Goal: Task Accomplishment & Management: Use online tool/utility

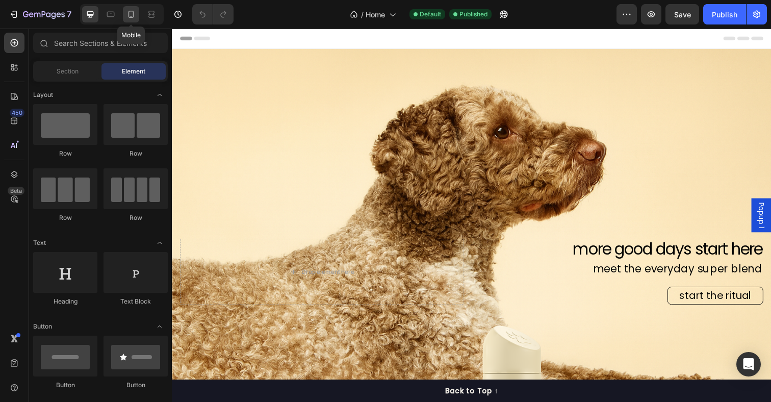
click at [134, 17] on icon at bounding box center [131, 14] width 10 height 10
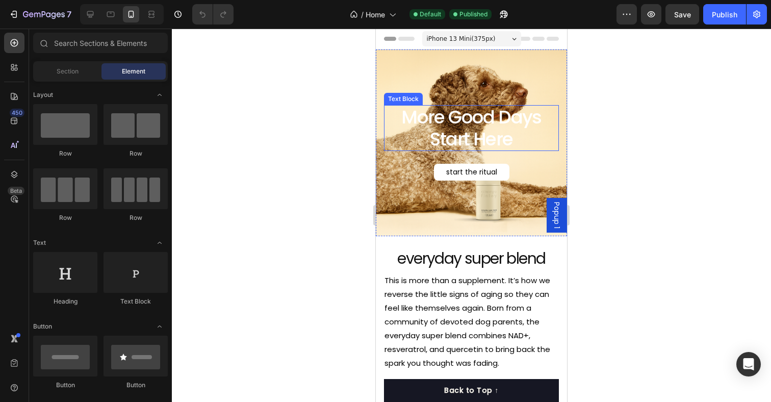
click at [448, 126] on p "More Good Days Start Here" at bounding box center [471, 128] width 173 height 44
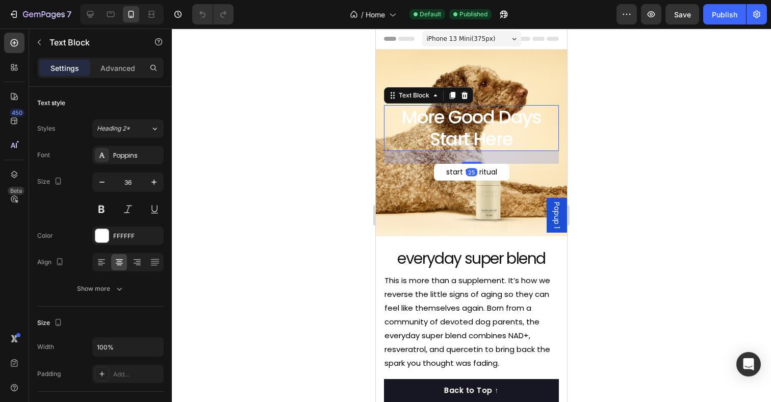
click at [434, 120] on p "More Good Days Start Here" at bounding box center [471, 128] width 173 height 44
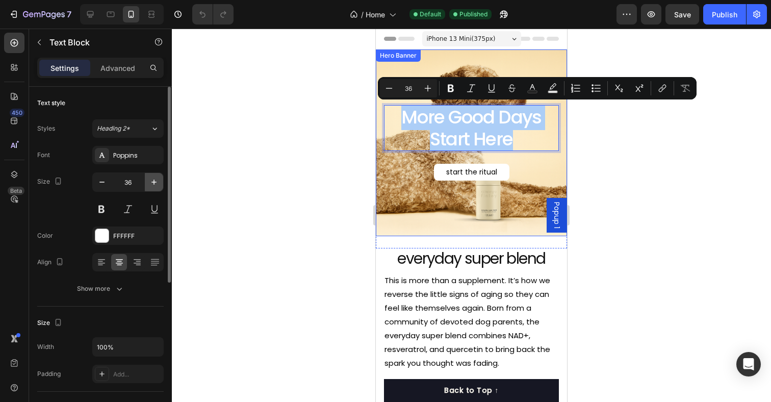
click at [159, 181] on icon "button" at bounding box center [154, 182] width 10 height 10
type input "37"
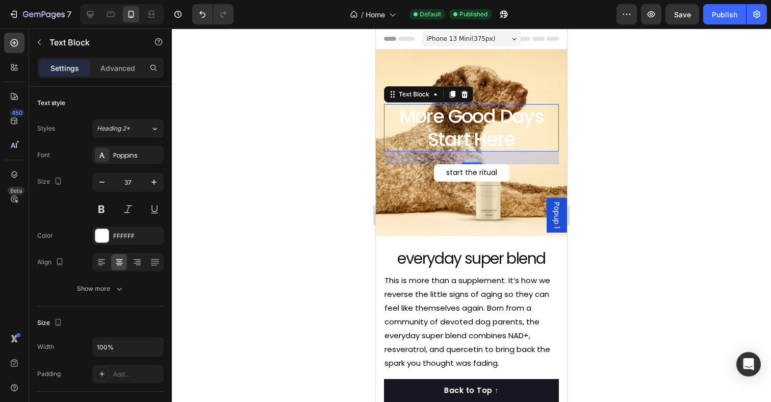
click at [646, 125] on div at bounding box center [471, 215] width 599 height 373
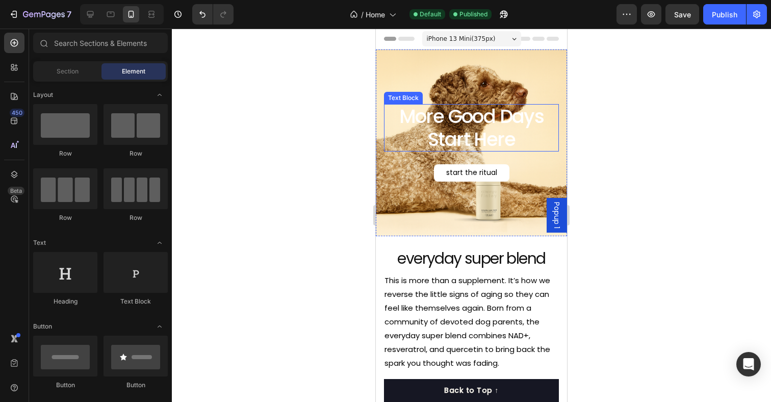
click at [469, 130] on p "More Good Days Start Here" at bounding box center [471, 127] width 173 height 45
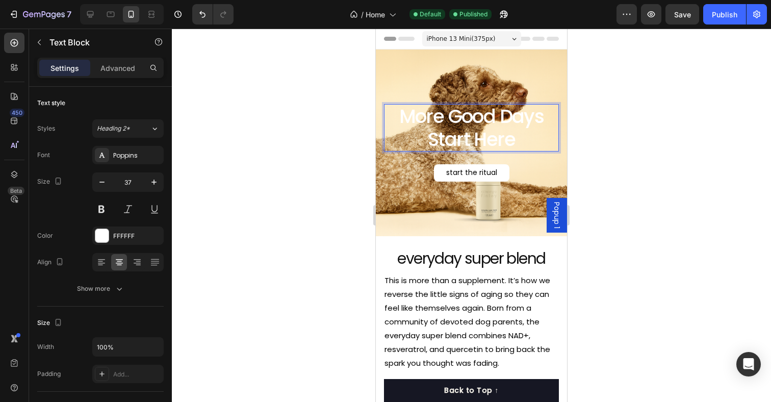
click at [444, 123] on p "More Good Days Start Here" at bounding box center [471, 127] width 173 height 45
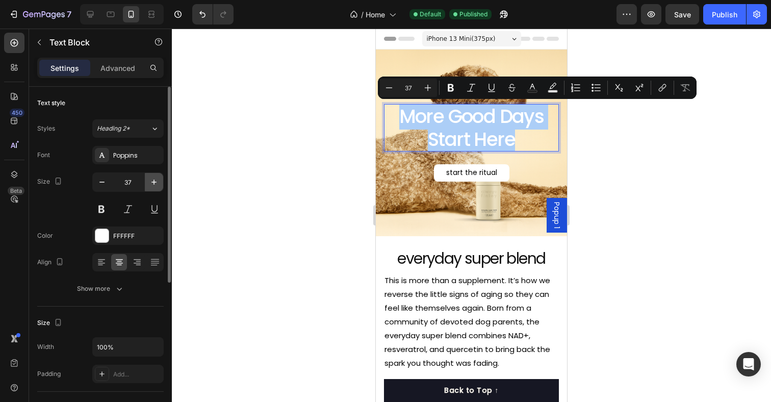
click at [153, 174] on button "button" at bounding box center [154, 182] width 18 height 18
type input "38"
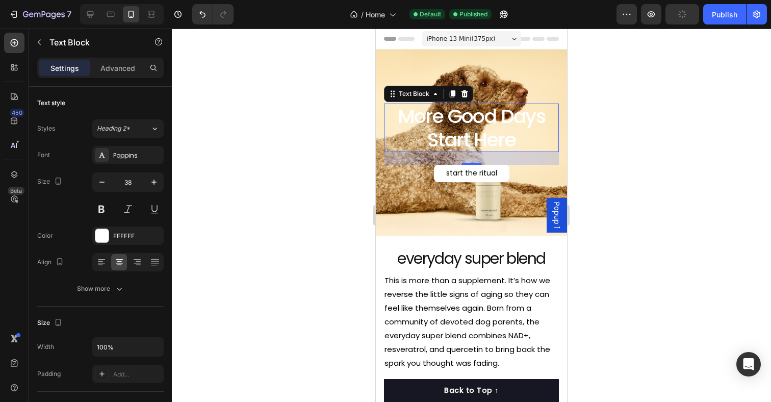
click at [617, 104] on div at bounding box center [471, 215] width 599 height 373
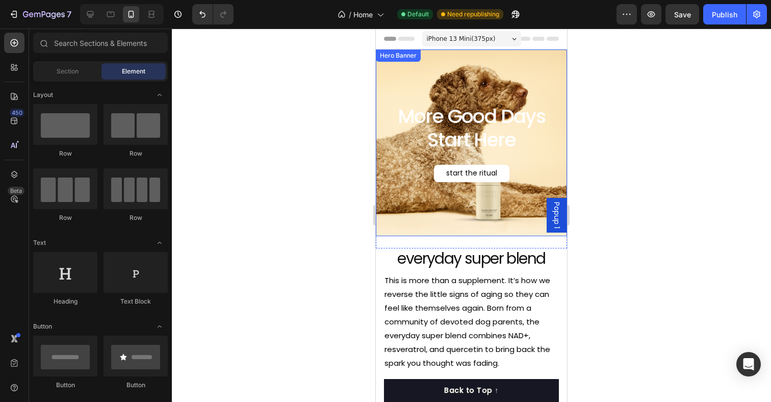
click at [326, 143] on div at bounding box center [471, 215] width 599 height 373
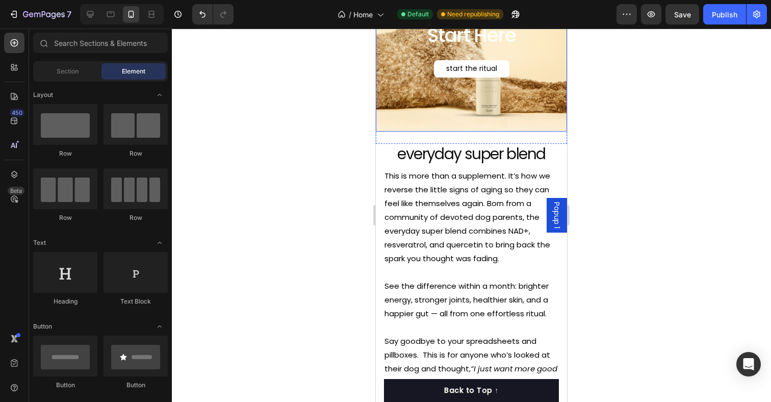
scroll to position [115, 0]
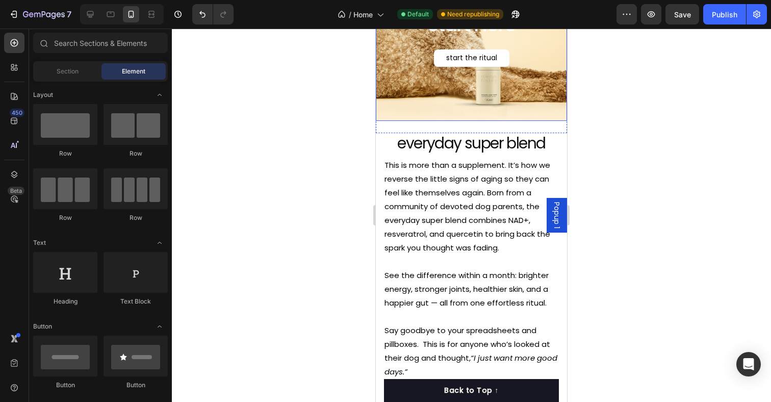
click at [461, 222] on p "This is more than a supplement. It’s how we reverse the little signs of aging s…" at bounding box center [472, 206] width 174 height 96
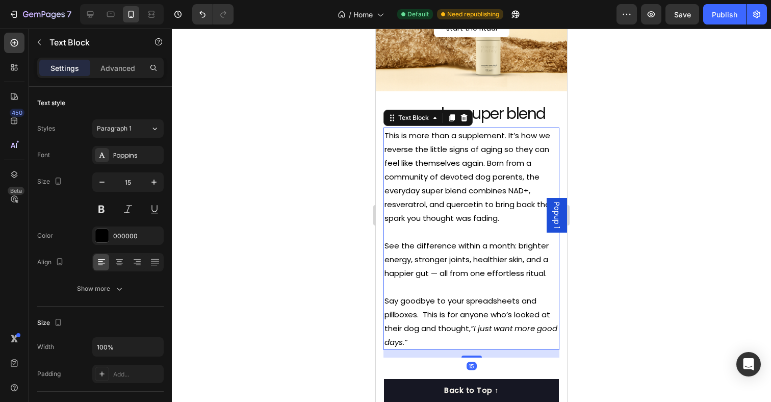
scroll to position [149, 0]
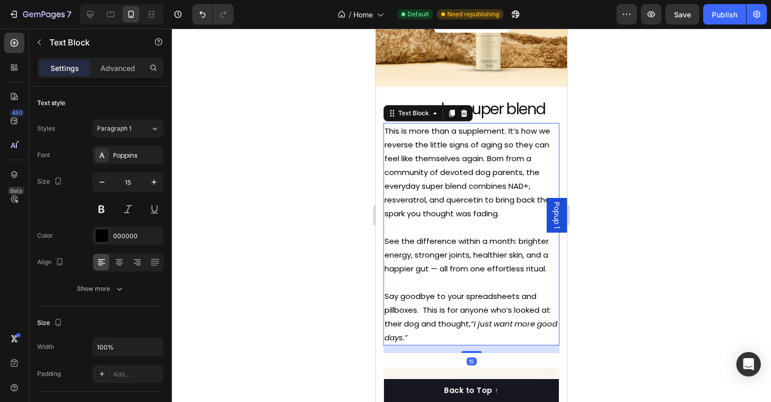
click at [519, 177] on p "This is more than a supplement. It’s how we reverse the little signs of aging s…" at bounding box center [472, 172] width 174 height 96
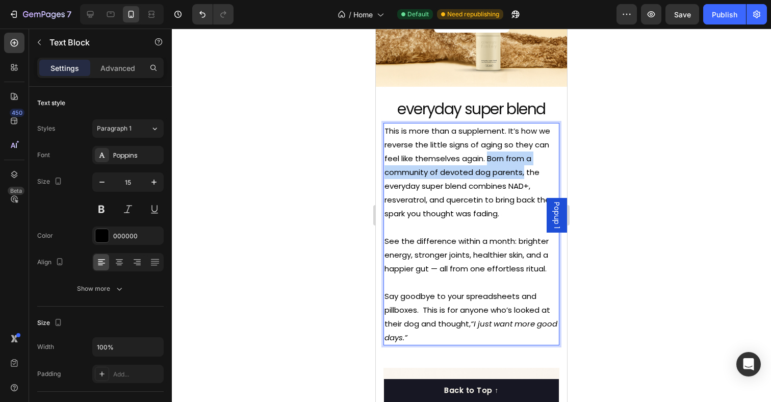
drag, startPoint x: 523, startPoint y: 175, endPoint x: 487, endPoint y: 159, distance: 39.3
click at [487, 159] on p "This is more than a supplement. It’s how we reverse the little signs of aging s…" at bounding box center [472, 172] width 174 height 96
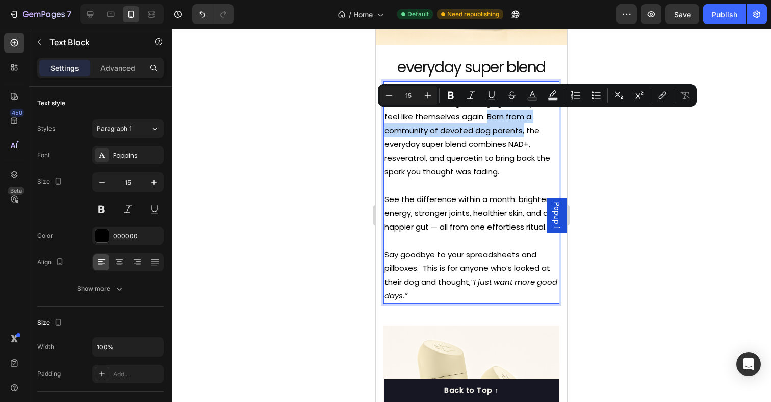
scroll to position [175, 0]
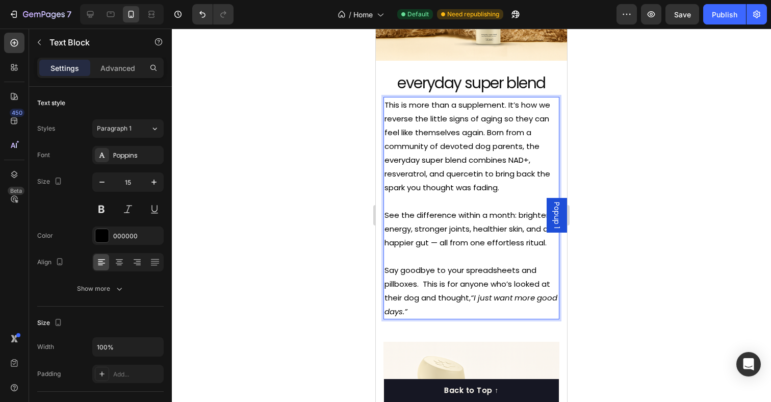
click at [484, 157] on p "This is more than a supplement. It’s how we reverse the little signs of aging s…" at bounding box center [472, 146] width 174 height 96
drag, startPoint x: 484, startPoint y: 163, endPoint x: 501, endPoint y: 164, distance: 17.4
click at [501, 164] on p "This is more than a supplement. It’s how we reverse the little signs of aging s…" at bounding box center [472, 146] width 174 height 96
click at [490, 172] on p "This is more than a supplement. It’s how we reverse the little signs of aging s…" at bounding box center [472, 146] width 174 height 96
click at [446, 292] on p "Say goodbye to your spreadsheets and pillboxes. This is for anyone who’s looked…" at bounding box center [472, 290] width 174 height 55
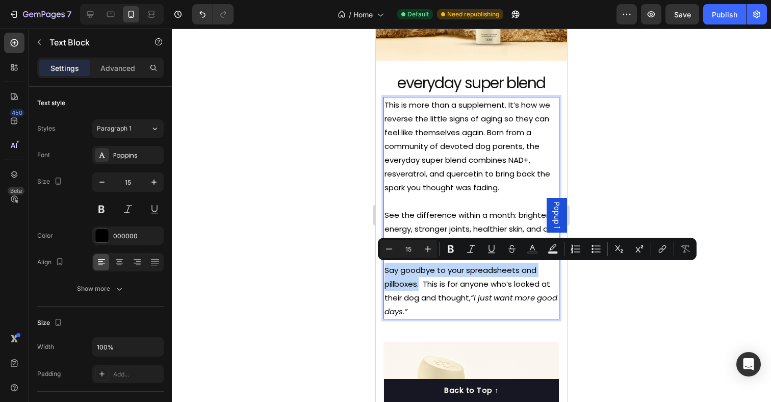
drag, startPoint x: 420, startPoint y: 287, endPoint x: 384, endPoint y: 270, distance: 39.9
click at [384, 270] on div "This is more than a supplement. It’s how we reverse the little signs of aging s…" at bounding box center [472, 208] width 176 height 222
click at [441, 211] on p "See the difference within a month: brighter energy, stronger joints, healthier …" at bounding box center [472, 228] width 174 height 41
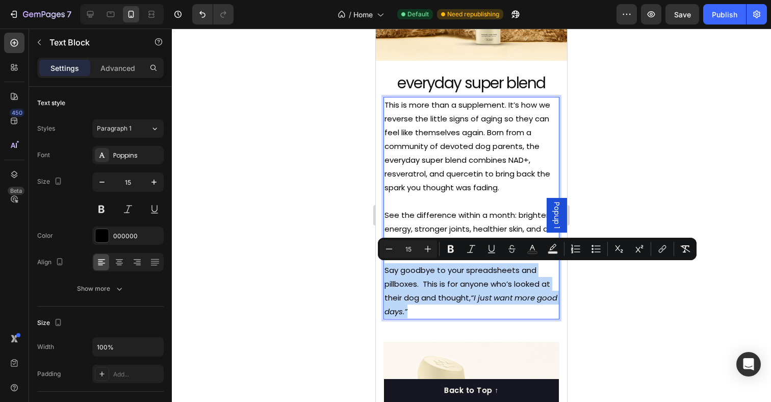
drag, startPoint x: 448, startPoint y: 310, endPoint x: 385, endPoint y: 274, distance: 72.6
click at [385, 274] on p "Say goodbye to your spreadsheets and pillboxes. This is for anyone who’s looked…" at bounding box center [472, 290] width 174 height 55
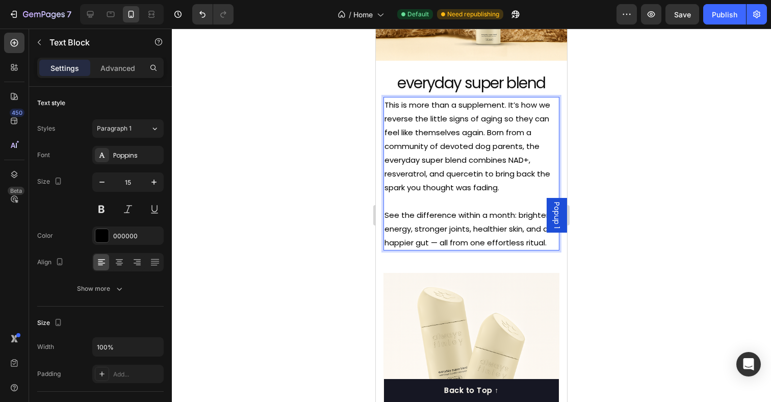
click at [620, 175] on div at bounding box center [471, 215] width 599 height 373
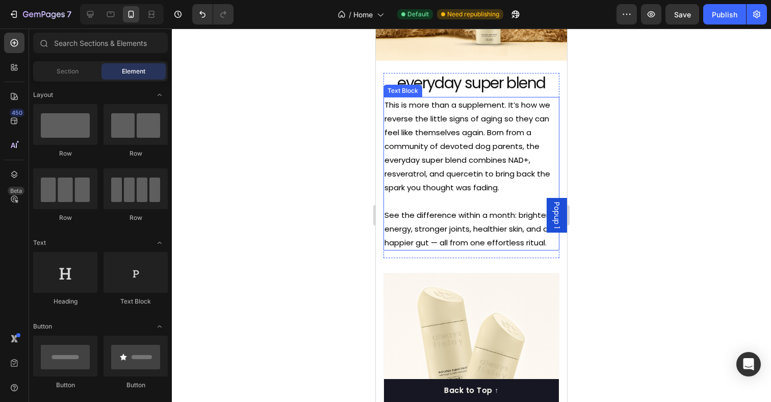
click at [511, 194] on p "This is more than a supplement. It’s how we reverse the little signs of aging s…" at bounding box center [472, 146] width 174 height 96
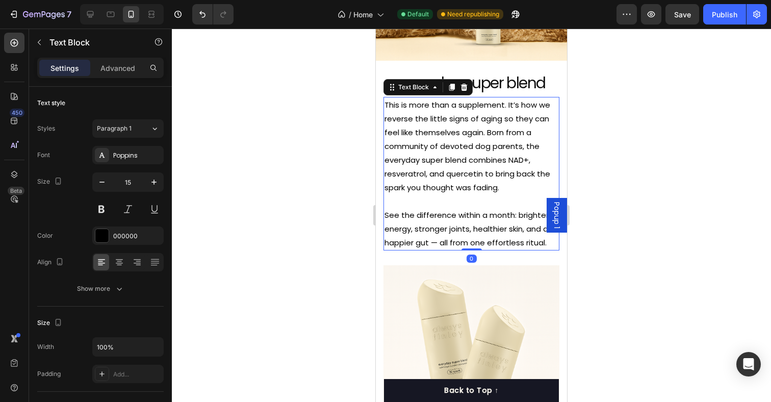
drag, startPoint x: 476, startPoint y: 256, endPoint x: 476, endPoint y: 241, distance: 14.8
click at [476, 241] on div "This is more than a supplement. It’s how we reverse the little signs of aging s…" at bounding box center [472, 174] width 176 height 154
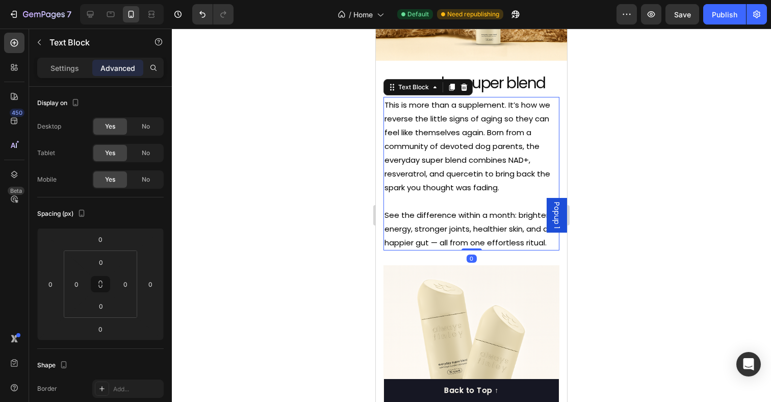
click at [639, 190] on div at bounding box center [471, 215] width 599 height 373
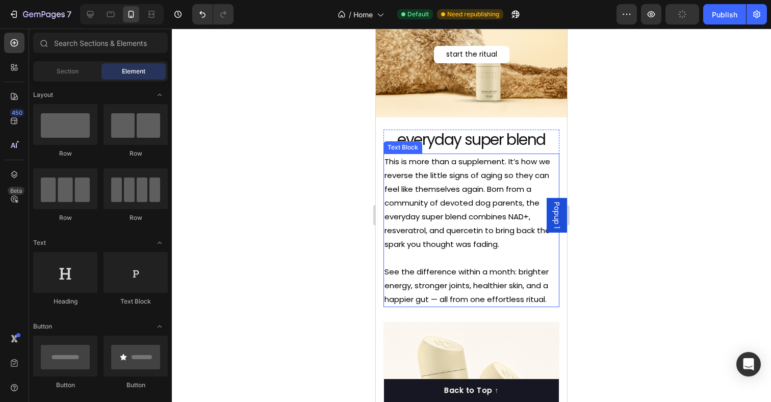
scroll to position [143, 0]
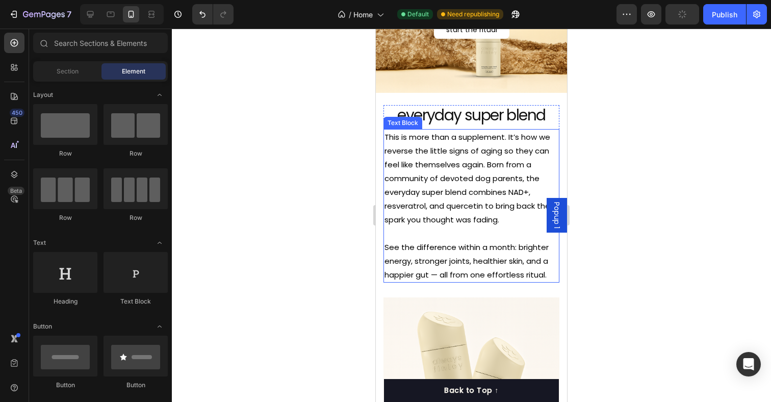
click at [488, 239] on p "Rich Text Editor. Editing area: main" at bounding box center [472, 233] width 174 height 14
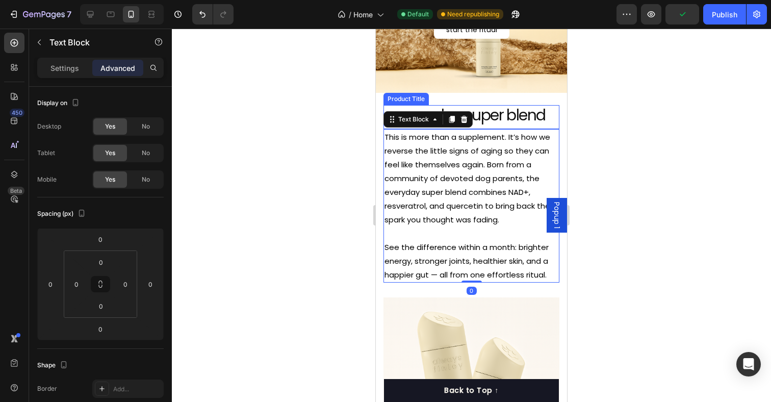
type input "15"
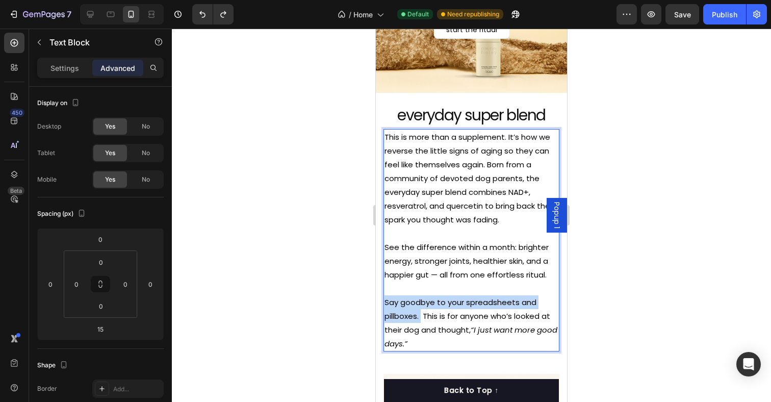
drag, startPoint x: 420, startPoint y: 315, endPoint x: 385, endPoint y: 301, distance: 37.8
click at [385, 301] on p "Say goodbye to your spreadsheets and pillboxes. This is for anyone who’s looked…" at bounding box center [472, 322] width 174 height 55
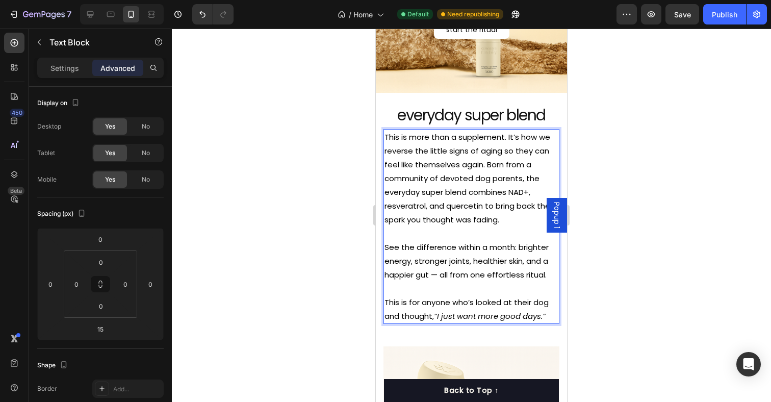
click at [632, 205] on div at bounding box center [471, 215] width 599 height 373
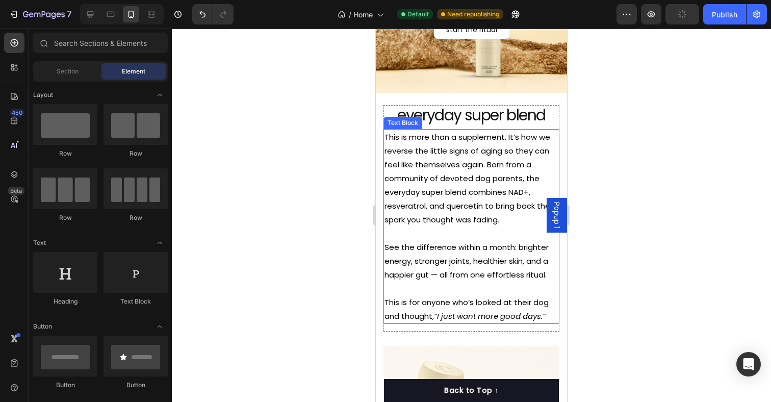
click at [465, 322] on p "This is for anyone who’s looked at their dog and thought, “I just want more goo…" at bounding box center [472, 302] width 174 height 41
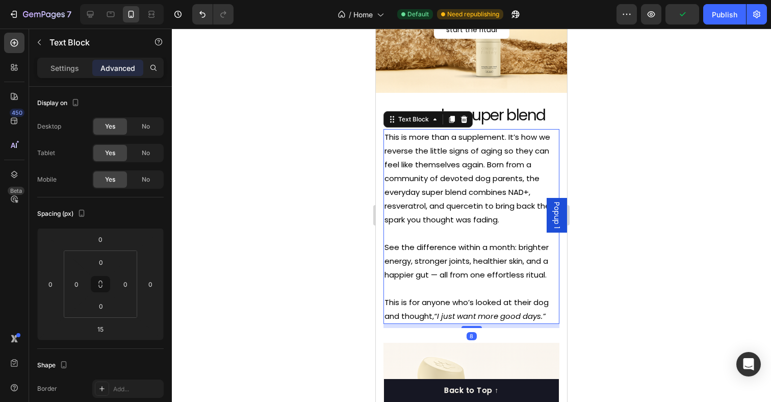
drag, startPoint x: 469, startPoint y: 331, endPoint x: 469, endPoint y: 295, distance: 35.7
click at [469, 295] on div "This is more than a supplement. It’s how we reverse the little signs of aging s…" at bounding box center [472, 226] width 176 height 195
type input "0"
click at [599, 233] on div at bounding box center [471, 215] width 599 height 373
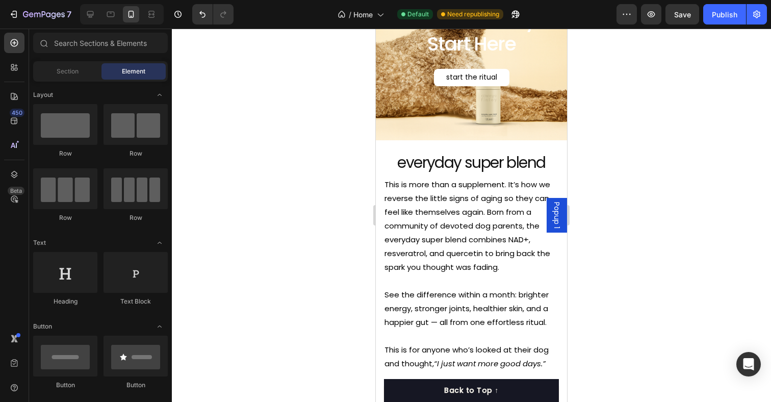
scroll to position [96, 0]
click at [466, 166] on h1 "everyday super blend" at bounding box center [472, 162] width 176 height 20
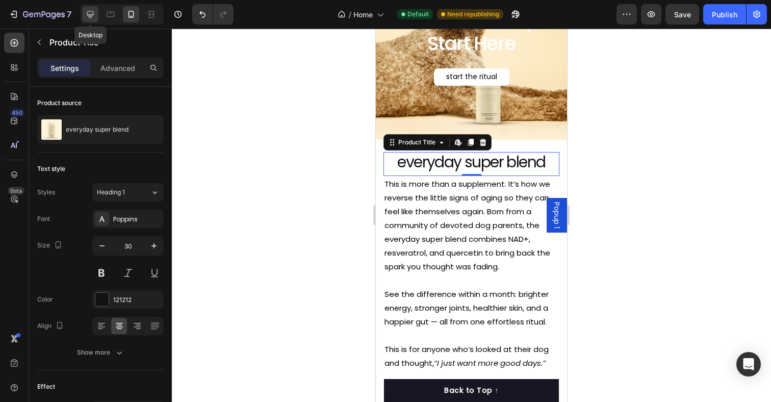
click at [93, 13] on icon at bounding box center [90, 14] width 10 height 10
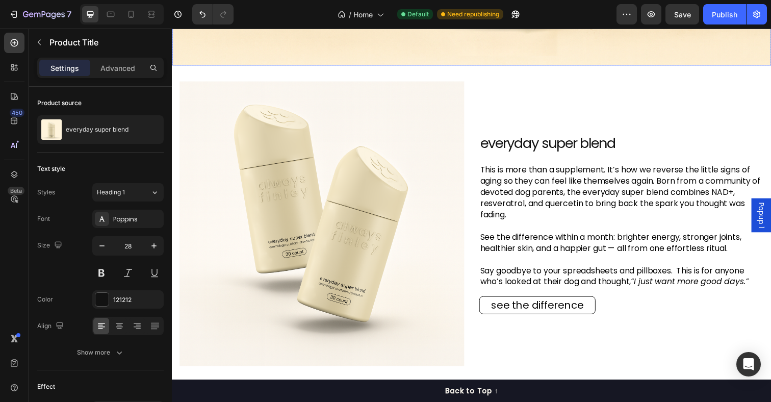
scroll to position [561, 0]
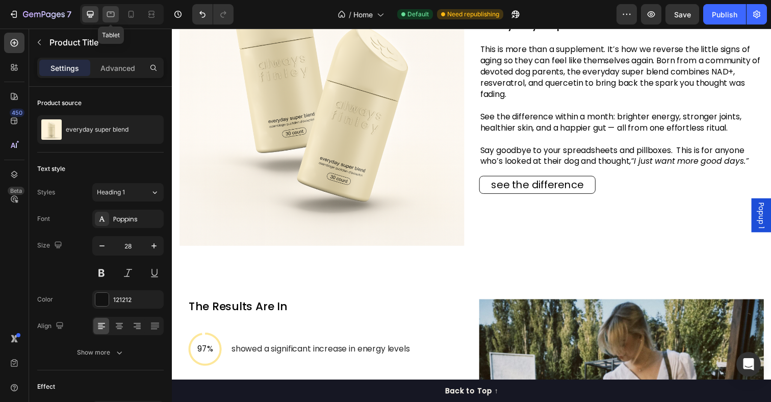
click at [114, 14] on icon at bounding box center [111, 15] width 8 height 6
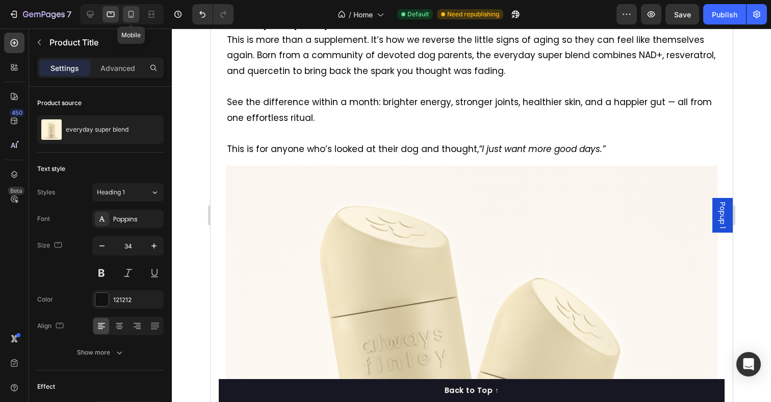
click at [132, 16] on icon at bounding box center [132, 14] width 6 height 7
type input "30"
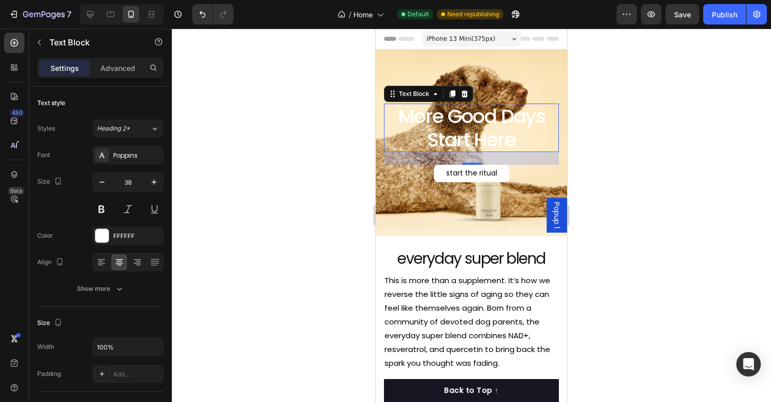
click at [442, 114] on p "More Good Days Start Here" at bounding box center [471, 128] width 173 height 46
click at [610, 127] on div at bounding box center [471, 215] width 599 height 373
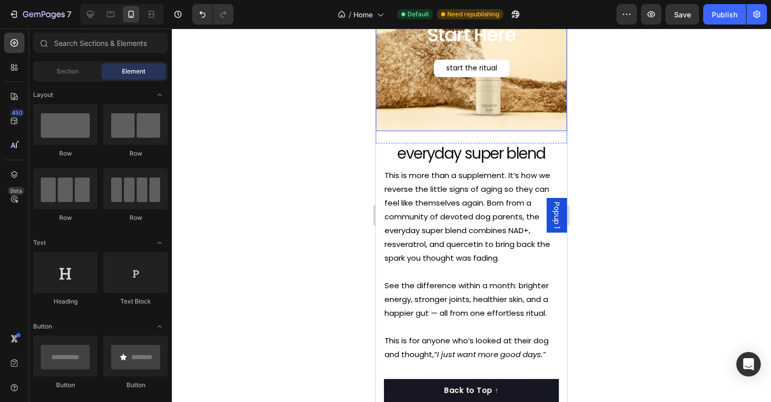
scroll to position [107, 0]
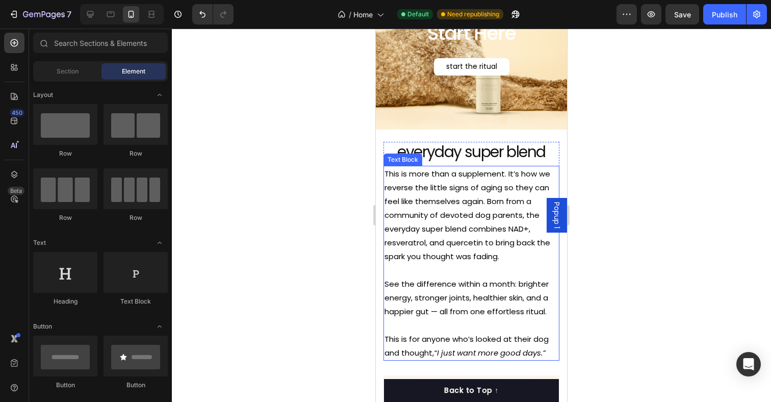
click at [476, 195] on p "This is more than a supplement. It’s how we reverse the little signs of aging s…" at bounding box center [472, 215] width 174 height 96
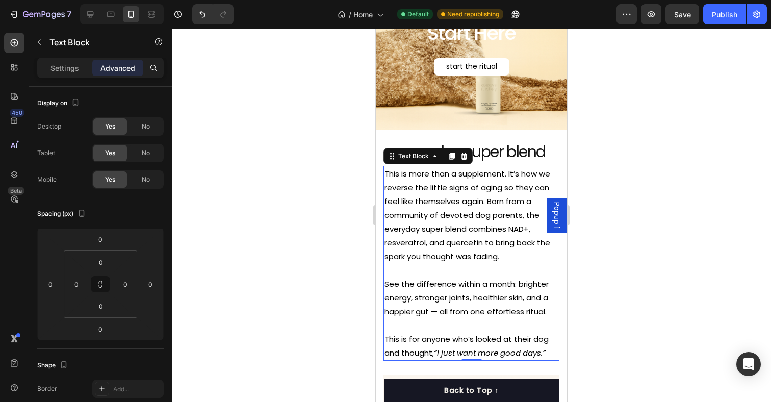
click at [483, 225] on p "This is more than a supplement. It’s how we reverse the little signs of aging s…" at bounding box center [472, 215] width 174 height 96
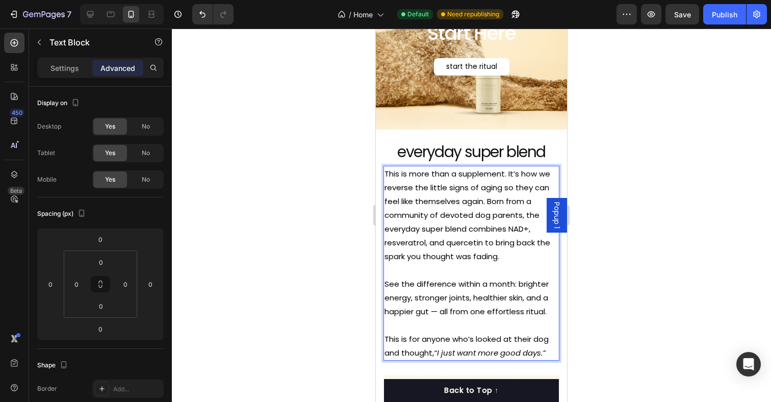
click at [470, 239] on p "This is more than a supplement. It’s how we reverse the little signs of aging s…" at bounding box center [472, 215] width 174 height 96
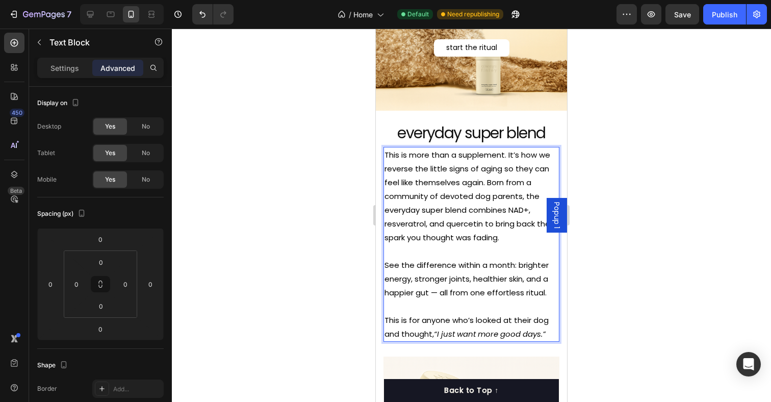
scroll to position [134, 0]
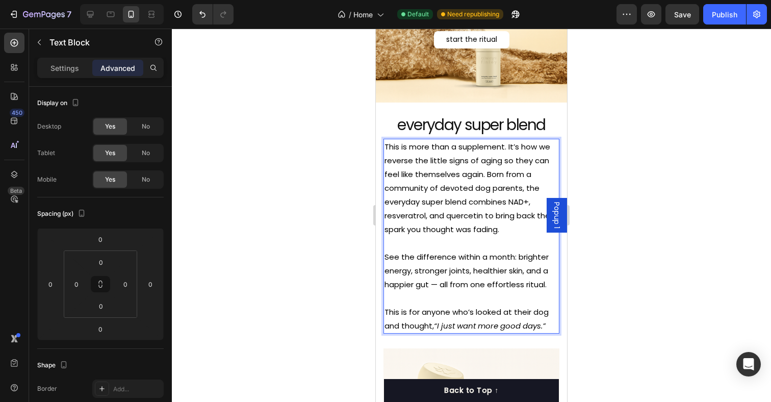
click at [470, 283] on p "See the difference within a month: brighter energy, stronger joints, healthier …" at bounding box center [472, 270] width 174 height 41
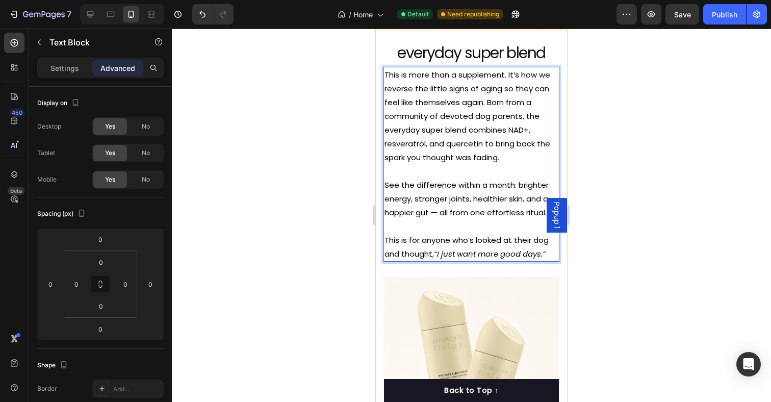
scroll to position [212, 0]
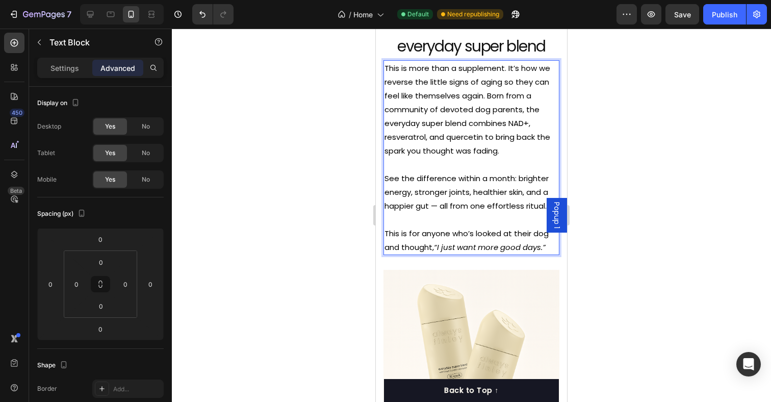
click at [438, 248] on icon "“I just want more good days.”" at bounding box center [490, 247] width 112 height 11
click at [543, 249] on icon "“I just want more good days.”" at bounding box center [490, 247] width 112 height 11
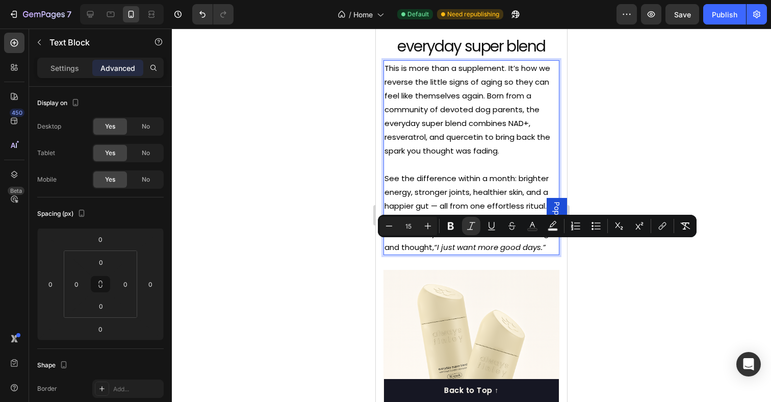
click at [596, 170] on div at bounding box center [471, 215] width 599 height 373
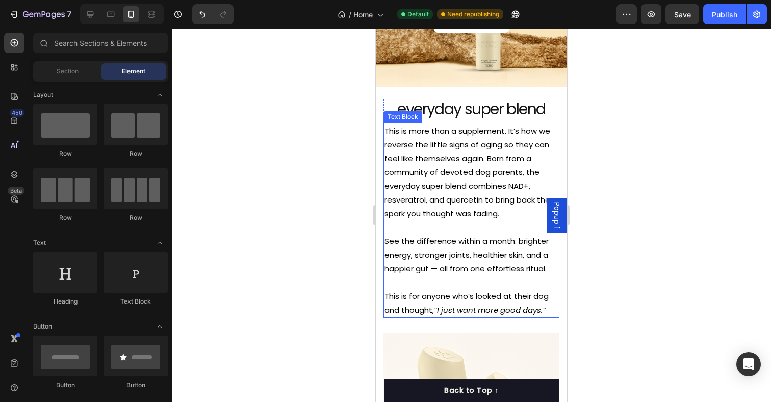
scroll to position [144, 0]
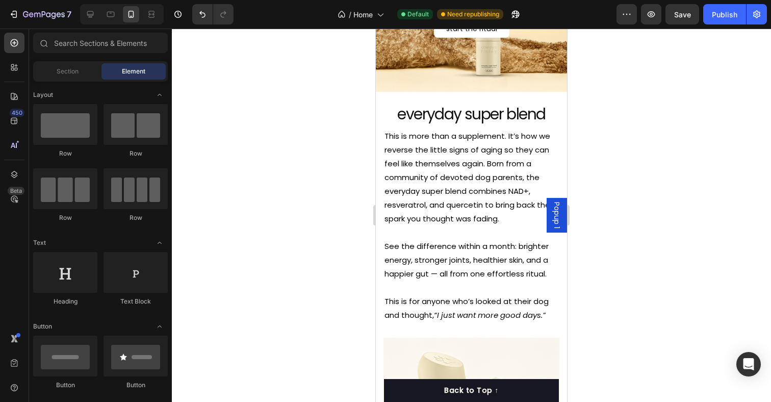
click at [629, 124] on div at bounding box center [471, 215] width 599 height 373
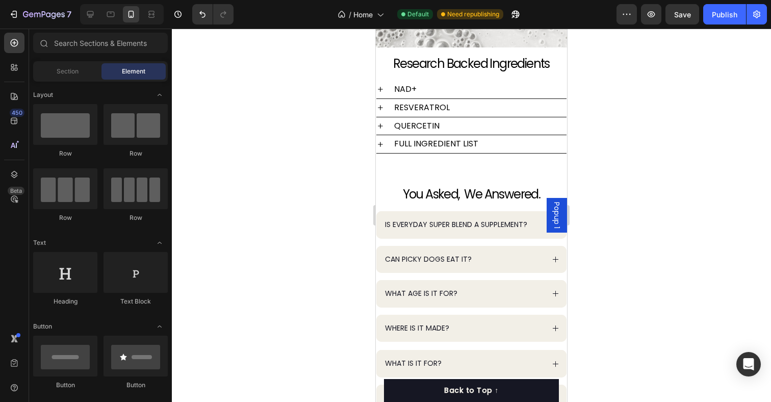
scroll to position [2571, 0]
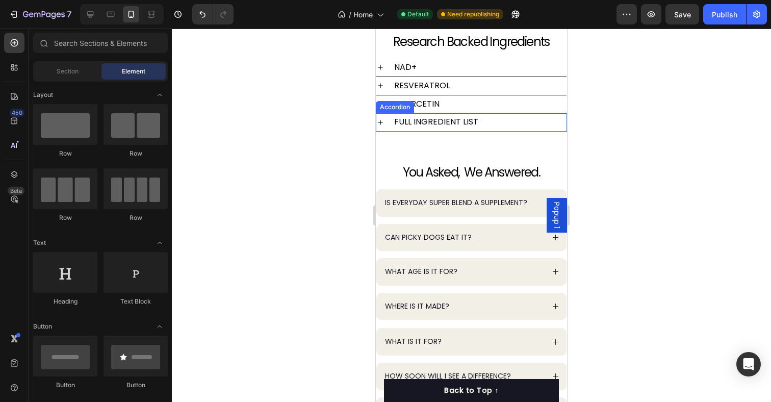
click at [380, 125] on icon at bounding box center [380, 122] width 8 height 8
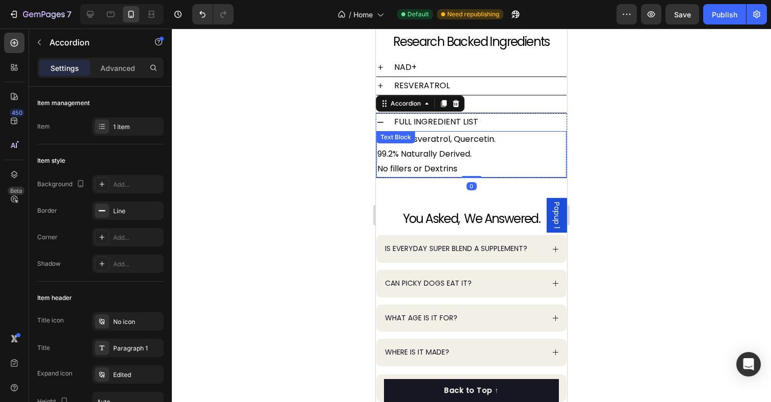
click at [425, 167] on p "NAD+, Resveratrol, Quercetin. 99.2% Naturally Derived. No fillers or [PERSON_NA…" at bounding box center [471, 154] width 188 height 44
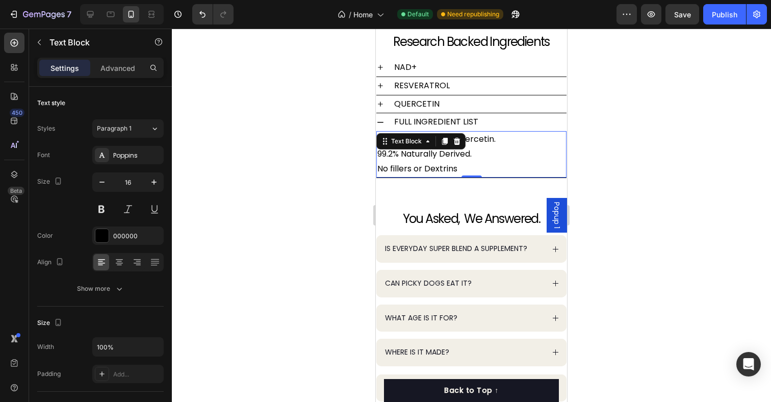
click at [427, 168] on p "NAD+, Resveratrol, Quercetin. 99.2% Naturally Derived. No fillers or [PERSON_NA…" at bounding box center [471, 154] width 188 height 44
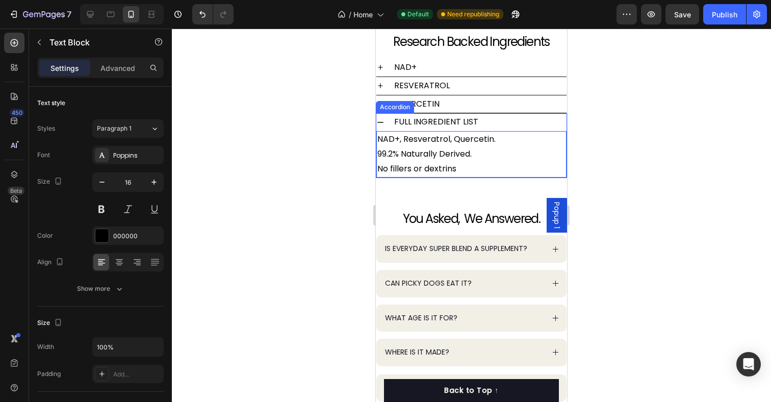
click at [627, 117] on div at bounding box center [471, 215] width 599 height 373
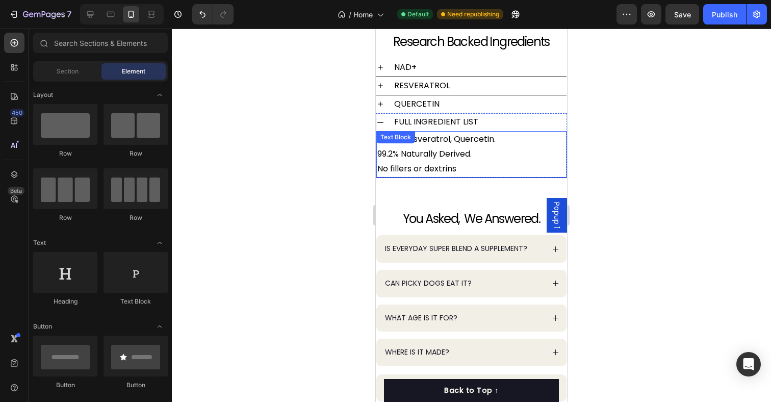
click at [446, 153] on p "NAD+, Resveratrol, Quercetin. 99.2% Naturally Derived. No fillers or dextrins" at bounding box center [471, 154] width 188 height 44
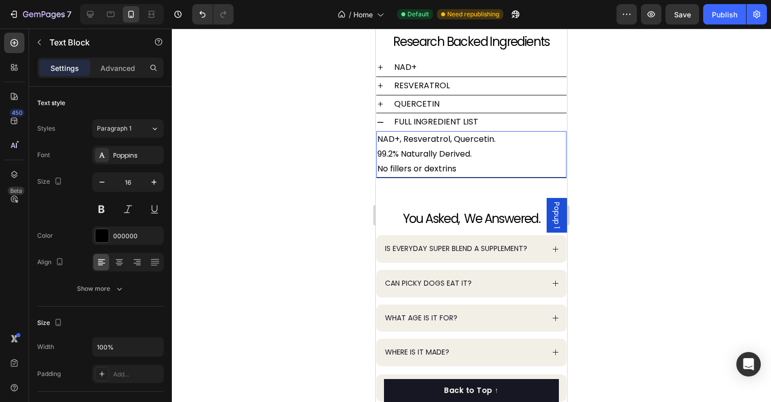
click at [445, 154] on p "NAD+, Resveratrol, Quercetin. 99.2% Naturally Derived. No fillers or dextrins" at bounding box center [471, 154] width 188 height 44
click at [478, 155] on p "NAD+, Resveratrol, Quercetin. 99.2% Naturally derived. No fillers or dextrins" at bounding box center [471, 154] width 188 height 44
click at [505, 142] on p "NAD+, Resveratrol, Quercetin. 99.2% Naturally derived No fillers or dextrins" at bounding box center [471, 154] width 188 height 44
click at [591, 145] on div at bounding box center [471, 215] width 599 height 373
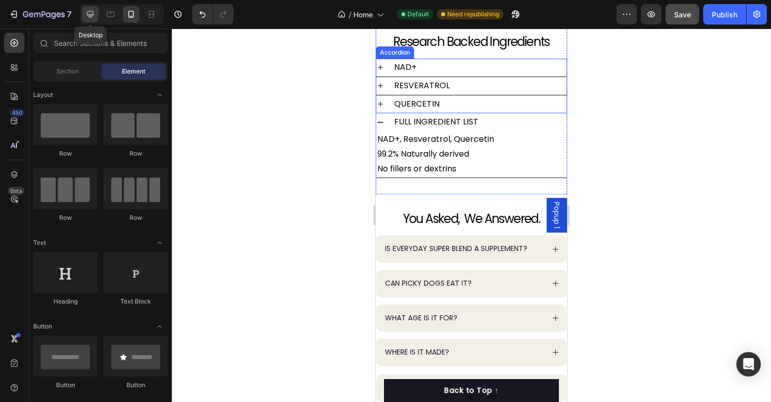
click at [90, 18] on icon at bounding box center [90, 14] width 10 height 10
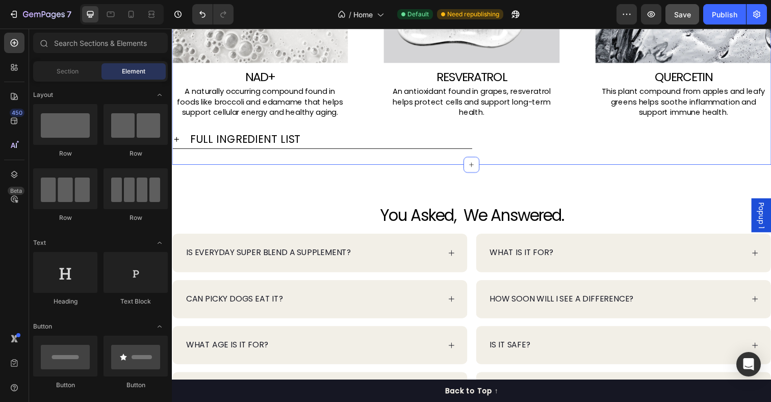
scroll to position [2638, 0]
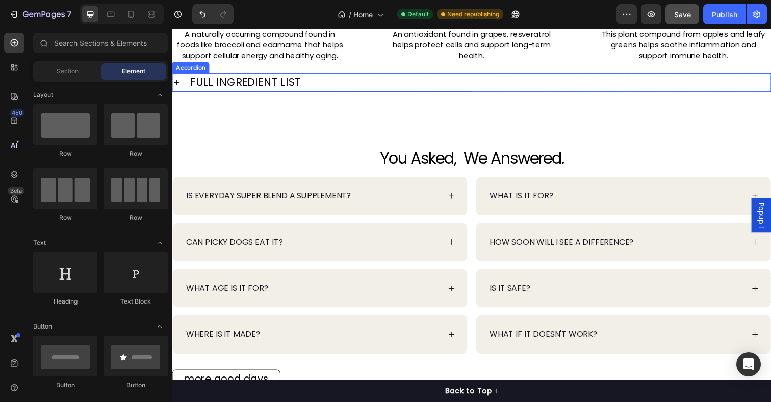
click at [178, 79] on div "FULL INGREDIENT LIST" at bounding box center [325, 83] width 306 height 18
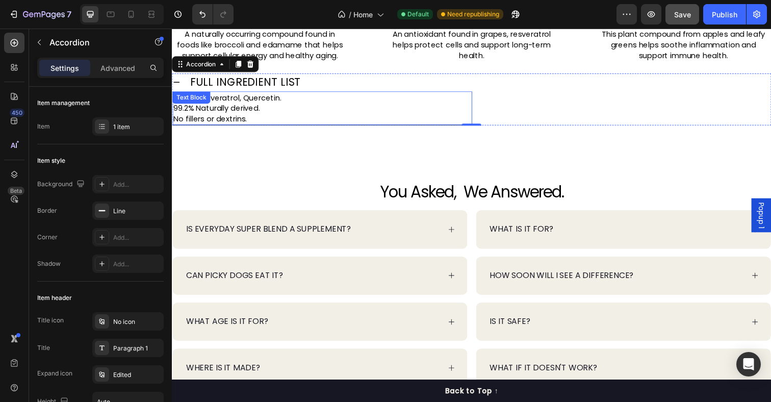
click at [291, 103] on p "NAD+, Resveratrol, Quercetin. 99.2% Naturally derived. No fillers or dextrins." at bounding box center [325, 110] width 304 height 32
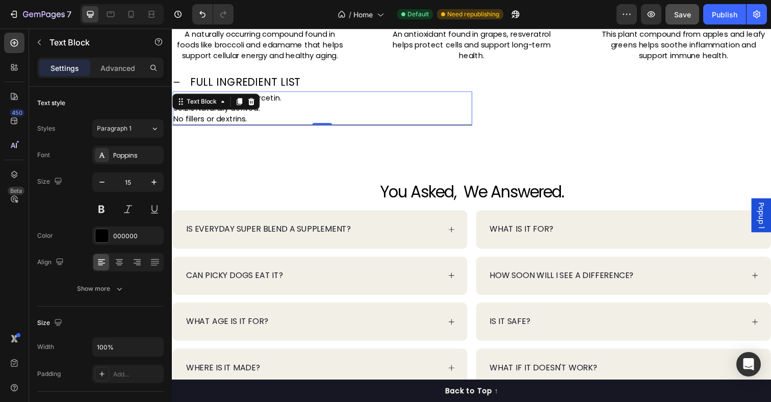
click at [284, 102] on p "NAD+, Resveratrol, Quercetin. 99.2% Naturally derived. No fillers or dextrins." at bounding box center [325, 110] width 304 height 32
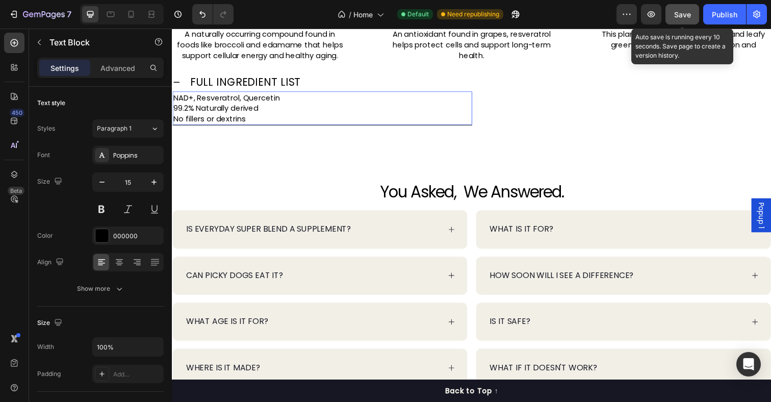
click at [675, 19] on div "Save" at bounding box center [682, 14] width 17 height 11
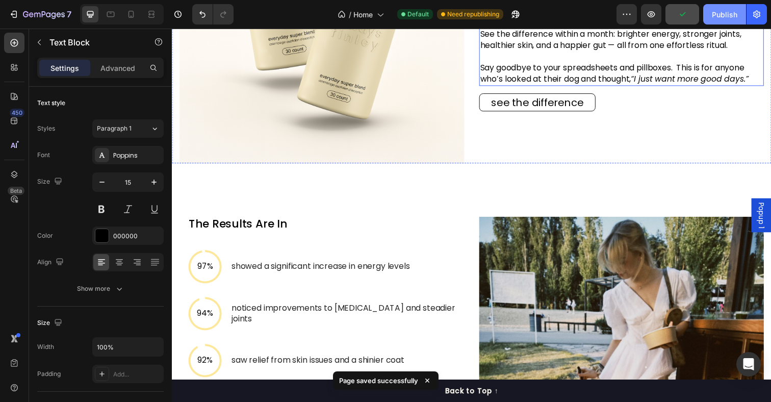
scroll to position [363, 0]
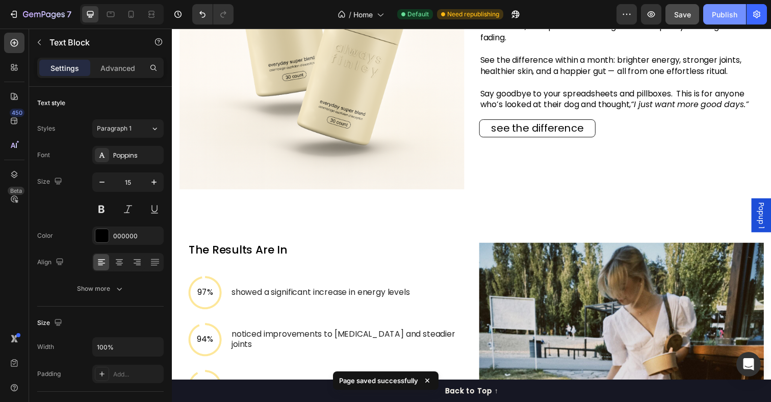
click at [714, 17] on div "Publish" at bounding box center [725, 14] width 26 height 11
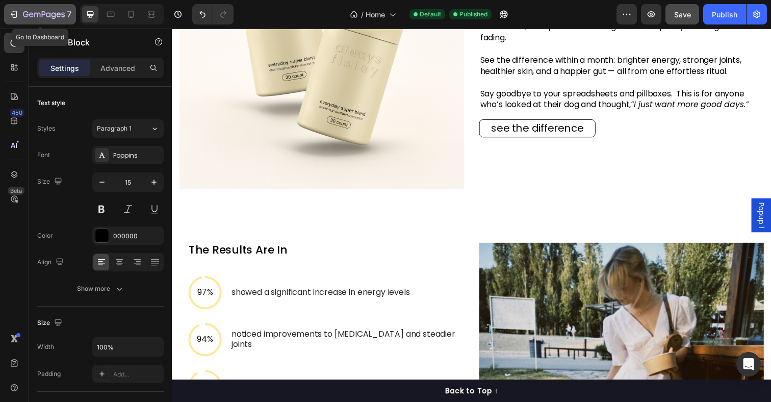
click at [17, 12] on icon "button" at bounding box center [14, 14] width 10 height 10
